Goal: Information Seeking & Learning: Understand process/instructions

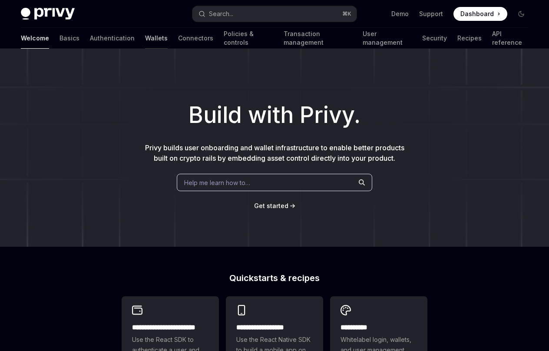
click at [145, 43] on link "Wallets" at bounding box center [156, 38] width 23 height 21
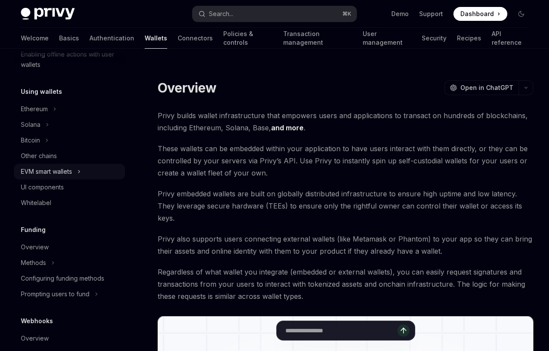
scroll to position [183, 0]
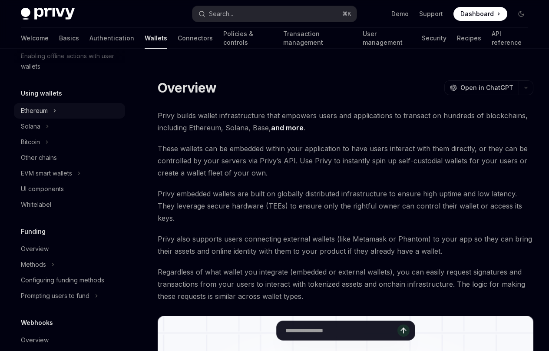
click at [46, 109] on div "Ethereum" at bounding box center [34, 111] width 27 height 10
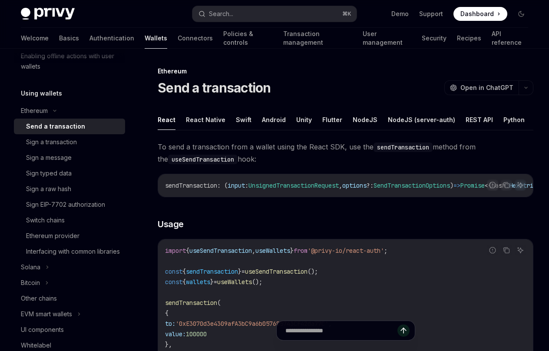
click at [71, 131] on div "Send a transaction" at bounding box center [55, 126] width 59 height 10
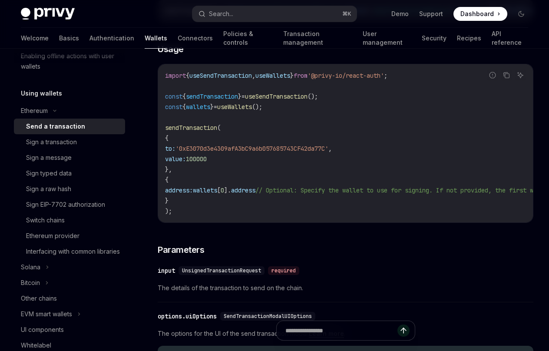
scroll to position [176, 0]
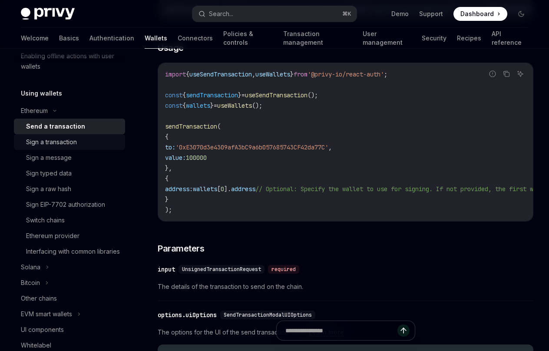
click at [79, 140] on div "Sign a transaction" at bounding box center [73, 142] width 94 height 10
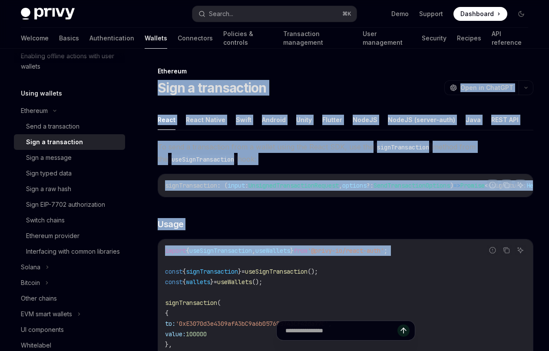
drag, startPoint x: 153, startPoint y: 76, endPoint x: 284, endPoint y: 260, distance: 226.1
click at [284, 260] on code "import { useSignTransaction , useWallets } from '@privy-io/react-auth' ; const …" at bounding box center [393, 319] width 456 height 146
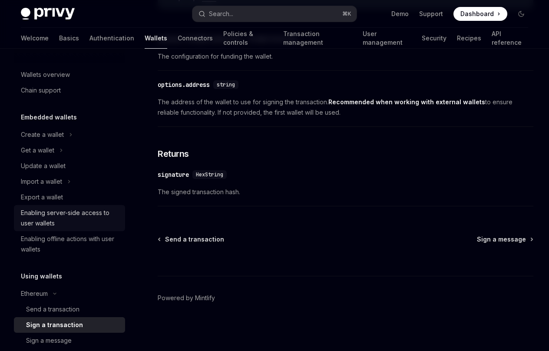
click at [70, 216] on div "Enabling server-side access to user wallets" at bounding box center [70, 218] width 99 height 21
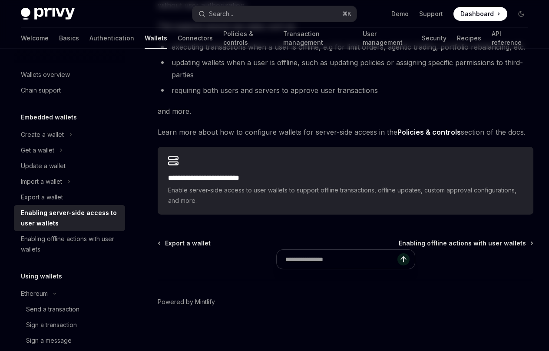
scroll to position [139, 0]
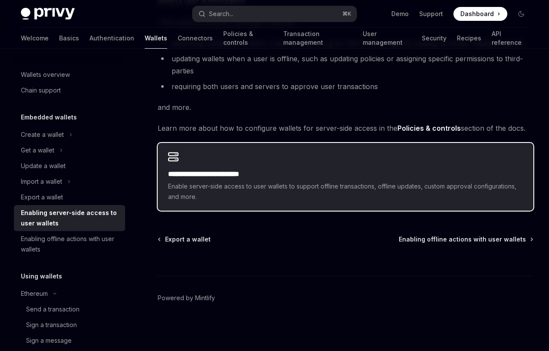
click at [247, 176] on h2 "**********" at bounding box center [345, 174] width 355 height 10
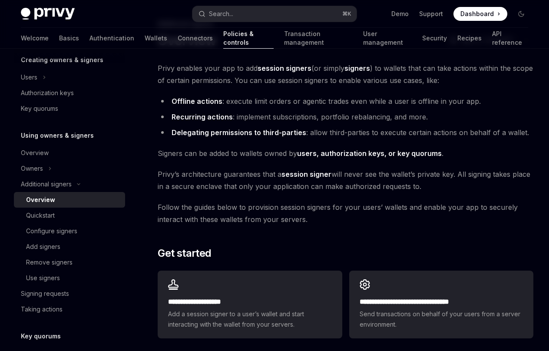
scroll to position [179, 0]
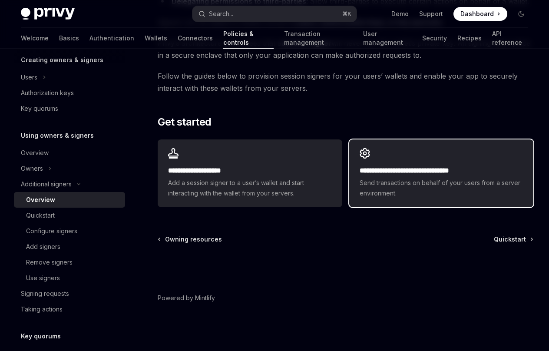
click at [382, 160] on div "**********" at bounding box center [441, 174] width 184 height 68
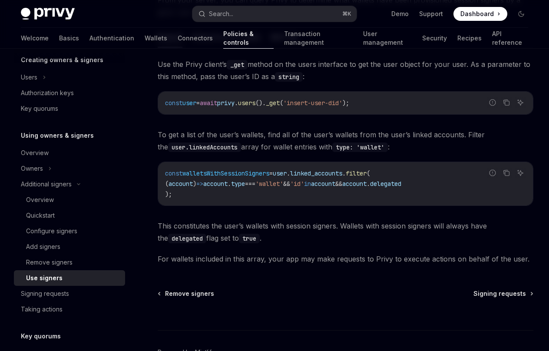
scroll to position [405, 0]
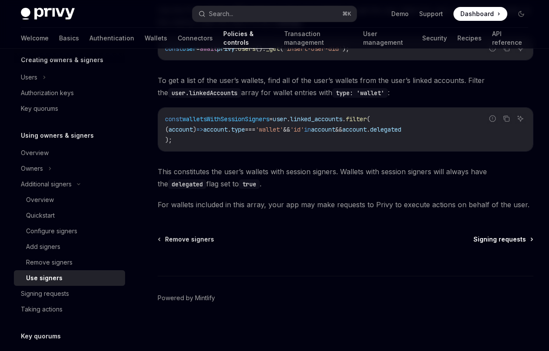
click at [489, 238] on span "Signing requests" at bounding box center [500, 239] width 53 height 9
type textarea "*"
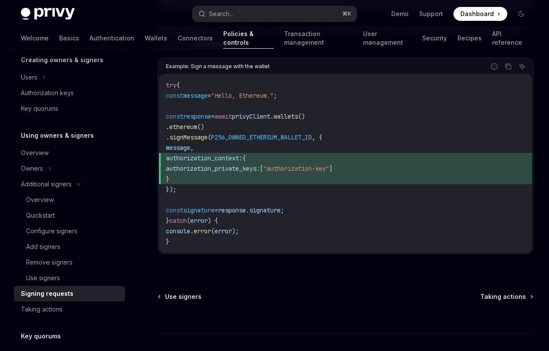
scroll to position [404, 0]
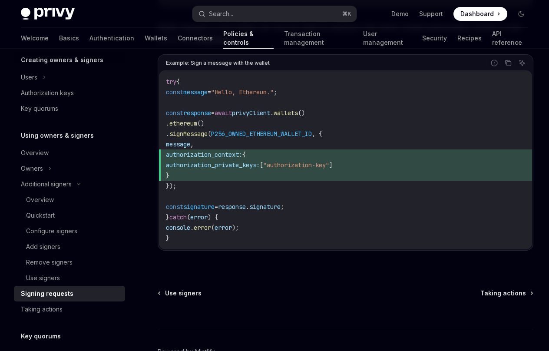
click at [290, 134] on span "P256_OWNED_ETHEREUM_WALLET_ID" at bounding box center [261, 134] width 101 height 8
drag, startPoint x: 200, startPoint y: 176, endPoint x: 188, endPoint y: 156, distance: 23.6
click at [188, 156] on code "try { const message = "Hello, Ethereum." ; const response = await privyClient .…" at bounding box center [345, 159] width 359 height 167
click at [188, 156] on span "authorization_context:" at bounding box center [204, 155] width 76 height 8
